Goal: Task Accomplishment & Management: Manage account settings

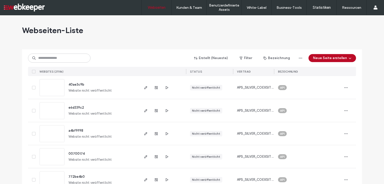
click at [44, 57] on input at bounding box center [59, 58] width 63 height 9
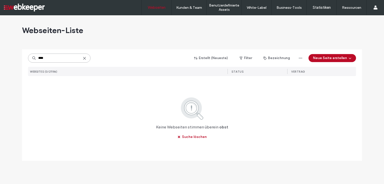
drag, startPoint x: 49, startPoint y: 56, endPoint x: 23, endPoint y: 58, distance: 25.9
click at [23, 58] on div "**** Erstellt (Neueste) Filter Bezeichnung Neue Seite erstellen WEBSITES (0/211…" at bounding box center [192, 104] width 340 height 111
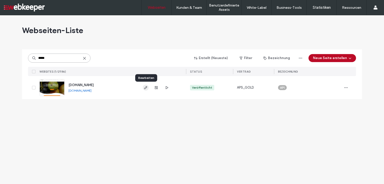
type input "*****"
click at [146, 86] on icon "button" at bounding box center [146, 88] width 4 height 4
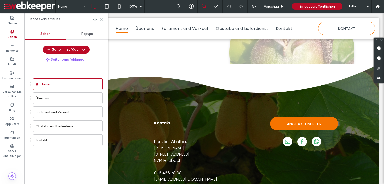
scroll to position [707, 0]
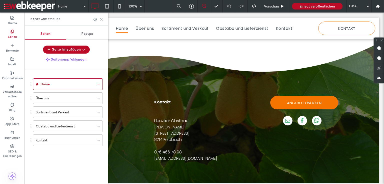
click at [103, 19] on icon at bounding box center [102, 20] width 4 height 4
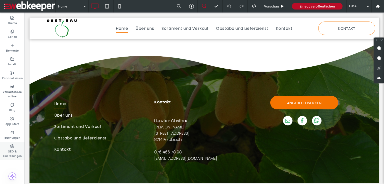
click at [12, 153] on label "SEO & Einstellungen" at bounding box center [12, 153] width 25 height 10
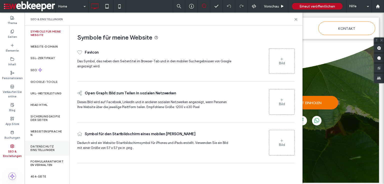
click at [48, 152] on label "Datenschutz einstellungen" at bounding box center [47, 148] width 33 height 7
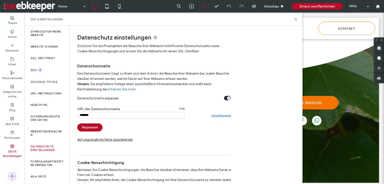
click at [222, 117] on div "/ 7 / 130 Vorschauseite" at bounding box center [154, 115] width 154 height 7
click at [220, 116] on link "Vorschauseite" at bounding box center [221, 115] width 20 height 4
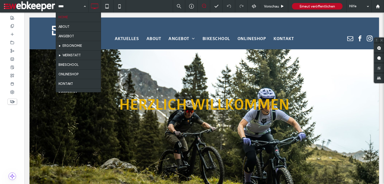
click at [74, 7] on input at bounding box center [70, 6] width 25 height 13
click at [12, 25] on icon at bounding box center [12, 26] width 4 height 4
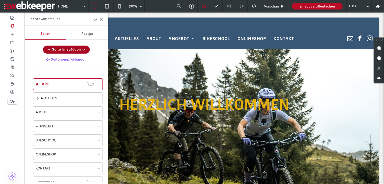
click at [82, 50] on icon "button" at bounding box center [84, 50] width 4 height 4
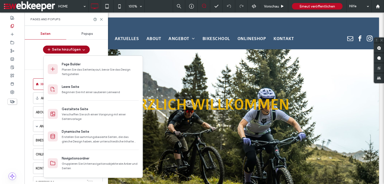
click at [82, 50] on icon "button" at bounding box center [84, 50] width 4 height 4
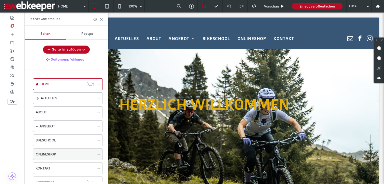
click at [100, 153] on icon at bounding box center [99, 154] width 4 height 4
click at [82, 46] on span "button" at bounding box center [83, 50] width 5 height 8
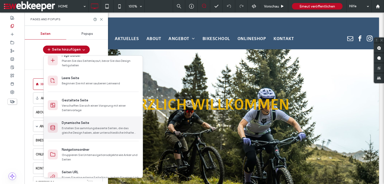
scroll to position [10, 0]
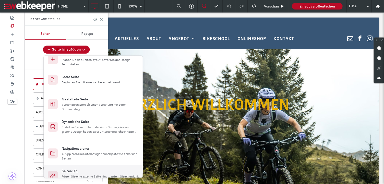
click at [95, 172] on div "Seiten URL" at bounding box center [100, 171] width 77 height 5
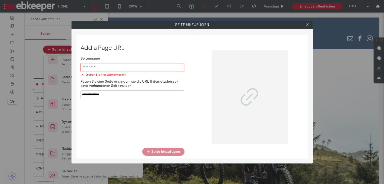
click at [123, 90] on input "notEmpty,url" at bounding box center [133, 94] width 104 height 9
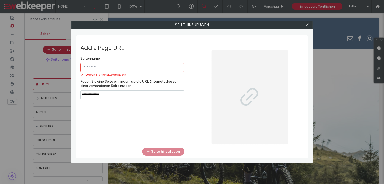
paste input "**********"
type input "**********"
click at [121, 65] on input "notEmpty" at bounding box center [133, 67] width 104 height 9
type input "*"
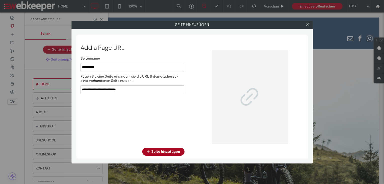
type input "**********"
click at [157, 151] on button "Seite hinzufügen" at bounding box center [163, 152] width 42 height 8
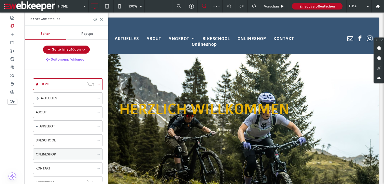
click at [63, 154] on div "ONLINESHOP" at bounding box center [65, 154] width 58 height 5
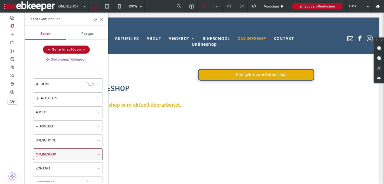
click at [99, 152] on icon at bounding box center [99, 154] width 4 height 4
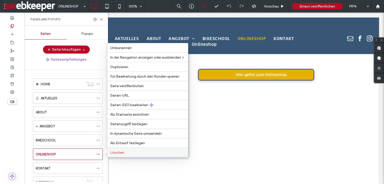
click at [120, 151] on span "Löschen" at bounding box center [117, 152] width 14 height 4
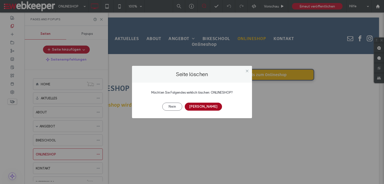
click at [205, 106] on button "Ja" at bounding box center [203, 107] width 37 height 8
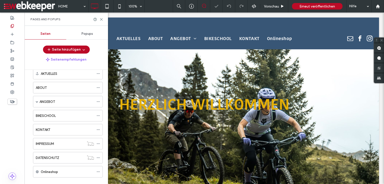
scroll to position [32, 0]
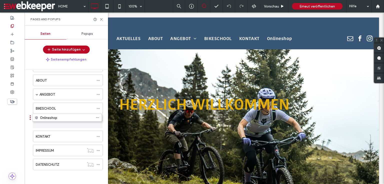
drag, startPoint x: 64, startPoint y: 166, endPoint x: 63, endPoint y: 122, distance: 44.0
click at [99, 121] on icon at bounding box center [99, 123] width 4 height 4
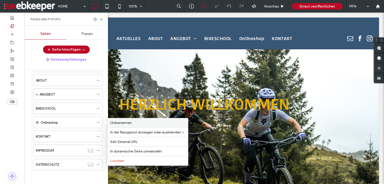
click at [120, 123] on span "Umbenennen" at bounding box center [121, 123] width 22 height 4
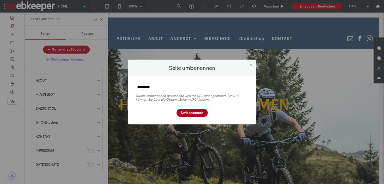
type input "**********"
click at [191, 110] on button "Umbenennen" at bounding box center [192, 113] width 31 height 8
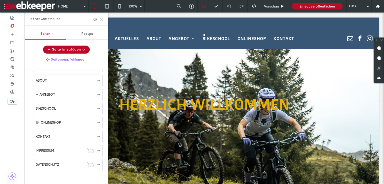
click at [101, 20] on icon at bounding box center [102, 20] width 4 height 4
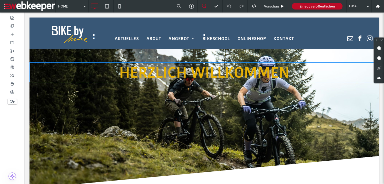
scroll to position [0, 0]
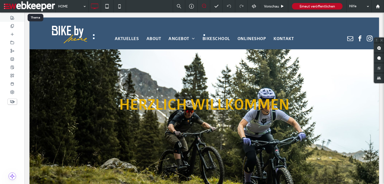
click at [12, 18] on use at bounding box center [13, 18] width 4 height 4
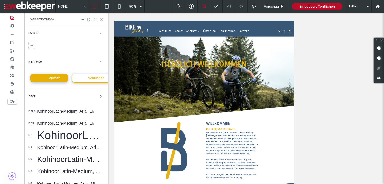
scroll to position [78, 0]
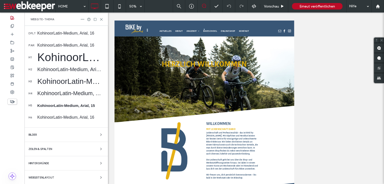
click at [90, 163] on div "Hintergründe" at bounding box center [67, 163] width 76 height 6
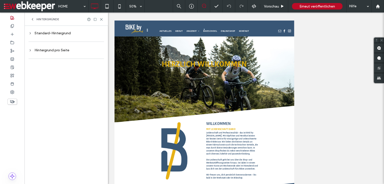
scroll to position [0, 0]
click at [56, 49] on div "Hintergrund pro Seite" at bounding box center [67, 50] width 76 height 4
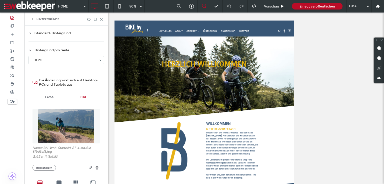
click at [33, 18] on use at bounding box center [32, 19] width 1 height 2
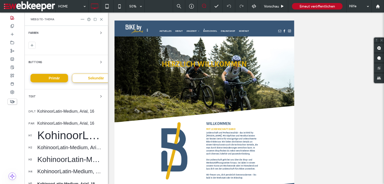
click at [33, 18] on span "Website-Thema" at bounding box center [43, 19] width 24 height 4
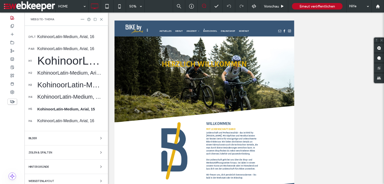
scroll to position [78, 0]
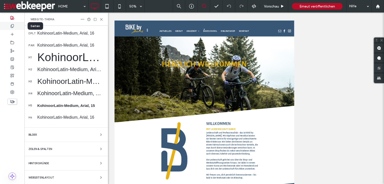
click at [11, 25] on icon at bounding box center [12, 26] width 4 height 4
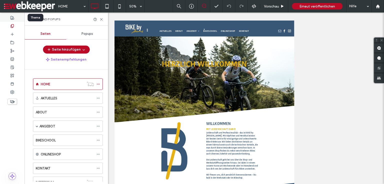
click at [12, 16] on icon at bounding box center [12, 18] width 4 height 4
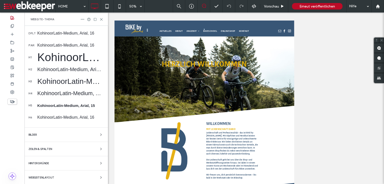
click at [46, 162] on span "Hintergründe" at bounding box center [39, 163] width 21 height 3
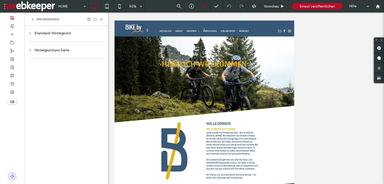
scroll to position [0, 0]
click at [63, 51] on div "Hintergrund pro Seite" at bounding box center [67, 50] width 76 height 4
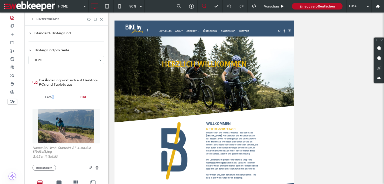
click at [52, 99] on div "Farbe" at bounding box center [50, 97] width 34 height 11
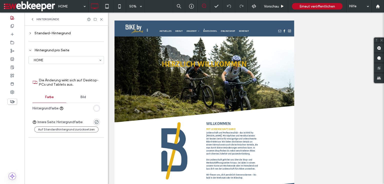
click at [74, 100] on div "Bild" at bounding box center [83, 97] width 34 height 11
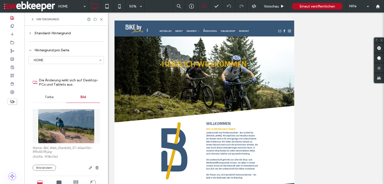
scroll to position [51, 0]
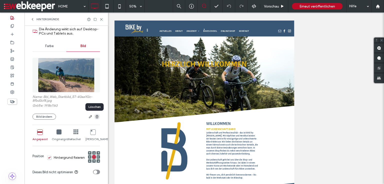
click at [96, 118] on use "button" at bounding box center [97, 116] width 3 height 3
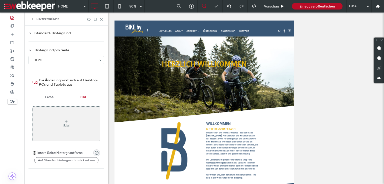
scroll to position [0, 0]
click at [118, 4] on icon at bounding box center [120, 6] width 10 height 10
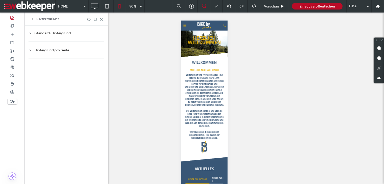
click at [58, 52] on div "Hintergrund pro Seite" at bounding box center [67, 50] width 76 height 4
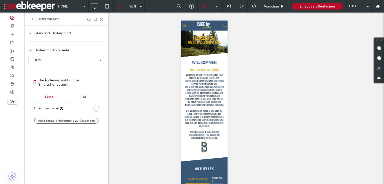
click at [82, 99] on div "Bild" at bounding box center [83, 97] width 34 height 11
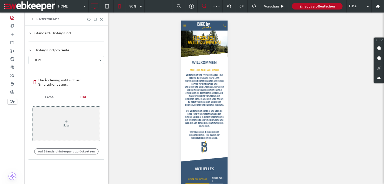
click at [91, 3] on icon at bounding box center [95, 6] width 10 height 10
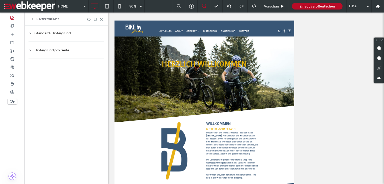
click at [72, 49] on div "Hintergrund pro Seite" at bounding box center [67, 50] width 76 height 4
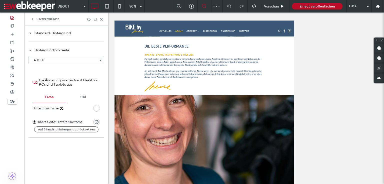
click at [83, 95] on span "Bild" at bounding box center [84, 97] width 6 height 4
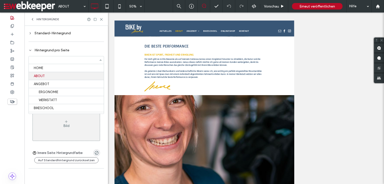
scroll to position [8, 0]
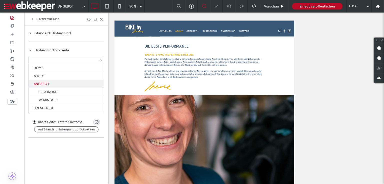
click at [68, 59] on input at bounding box center [65, 60] width 68 height 4
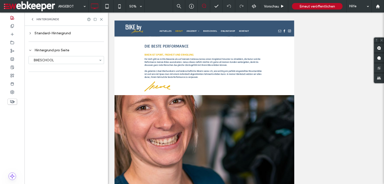
click at [76, 61] on div at bounding box center [192, 92] width 384 height 184
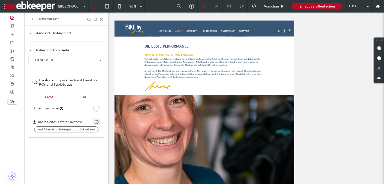
click at [80, 65] on section "BIKESCHOOL" at bounding box center [67, 60] width 76 height 13
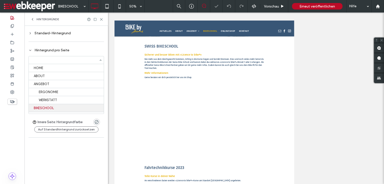
scroll to position [24, 0]
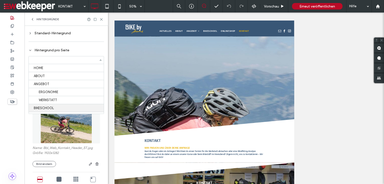
scroll to position [24, 0]
